Goal: Navigation & Orientation: Find specific page/section

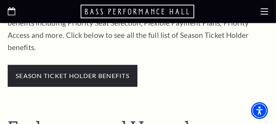
scroll to position [286, 0]
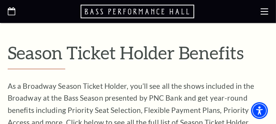
click at [265, 11] on use at bounding box center [264, 11] width 8 height 6
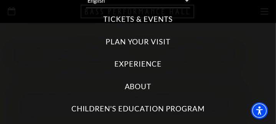
scroll to position [0, 0]
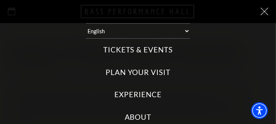
click at [126, 50] on label "Tickets & Events" at bounding box center [137, 50] width 69 height 10
click at [0, 0] on Events "Tickets & Events" at bounding box center [0, 0] width 0 height 0
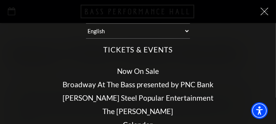
scroll to position [38, 0]
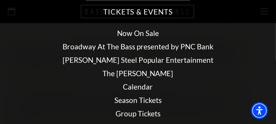
click at [148, 47] on link "Broadway At The Bass presented by PNC Bank" at bounding box center [138, 46] width 151 height 9
click at [137, 60] on link "[PERSON_NAME] Steel Popular Entertainment" at bounding box center [138, 60] width 151 height 9
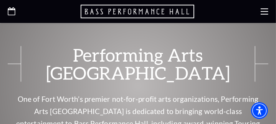
scroll to position [728, 0]
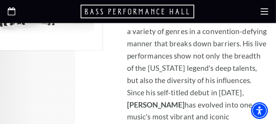
scroll to position [805, 0]
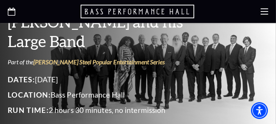
scroll to position [38, 0]
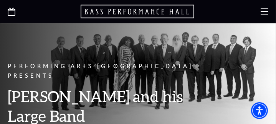
click at [263, 10] on icon at bounding box center [264, 12] width 8 height 8
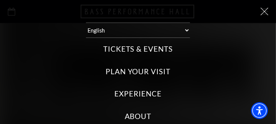
click at [137, 91] on label "Experience" at bounding box center [137, 94] width 47 height 10
click at [0, 0] on input "Experience" at bounding box center [0, 0] width 0 height 0
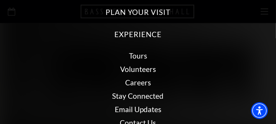
scroll to position [77, 0]
